Goal: Obtain resource: Download file/media

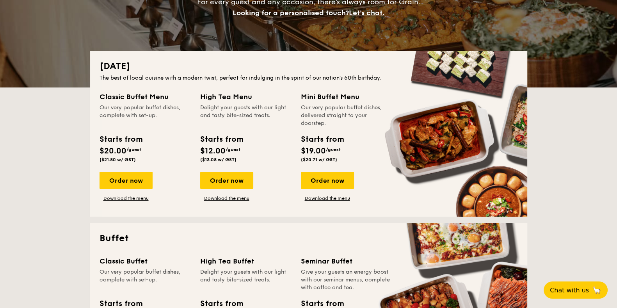
scroll to position [146, 0]
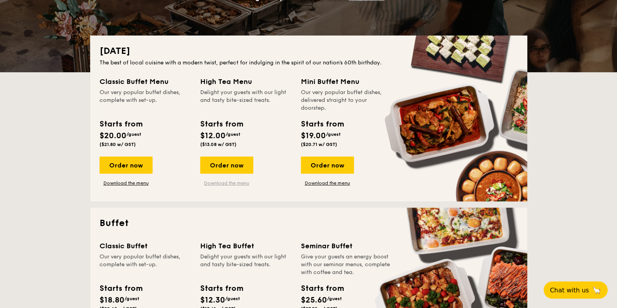
click at [230, 183] on link "Download the menu" at bounding box center [226, 183] width 53 height 6
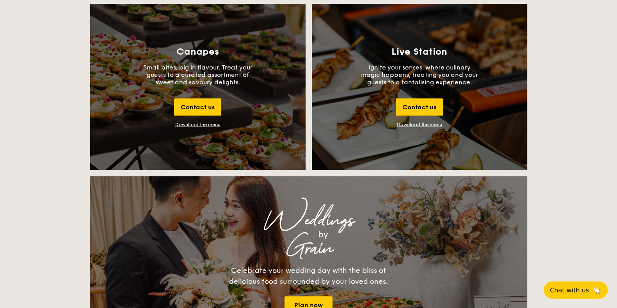
scroll to position [878, 0]
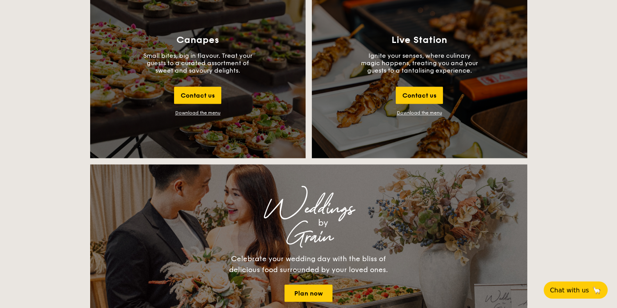
click at [208, 112] on div "Download the menu" at bounding box center [197, 112] width 45 height 5
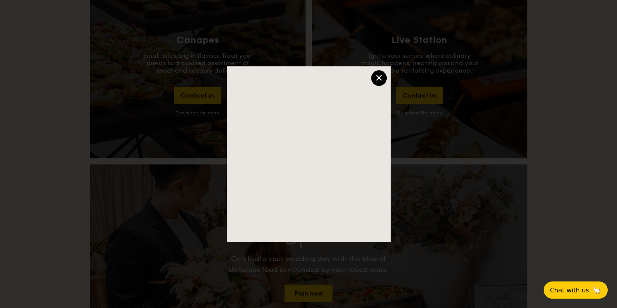
click at [382, 75] on div "×" at bounding box center [379, 78] width 16 height 16
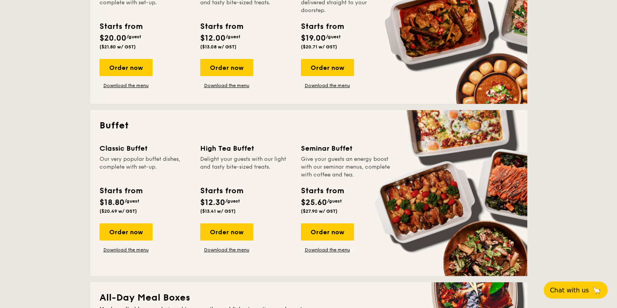
scroll to position [146, 0]
